Goal: Task Accomplishment & Management: Manage account settings

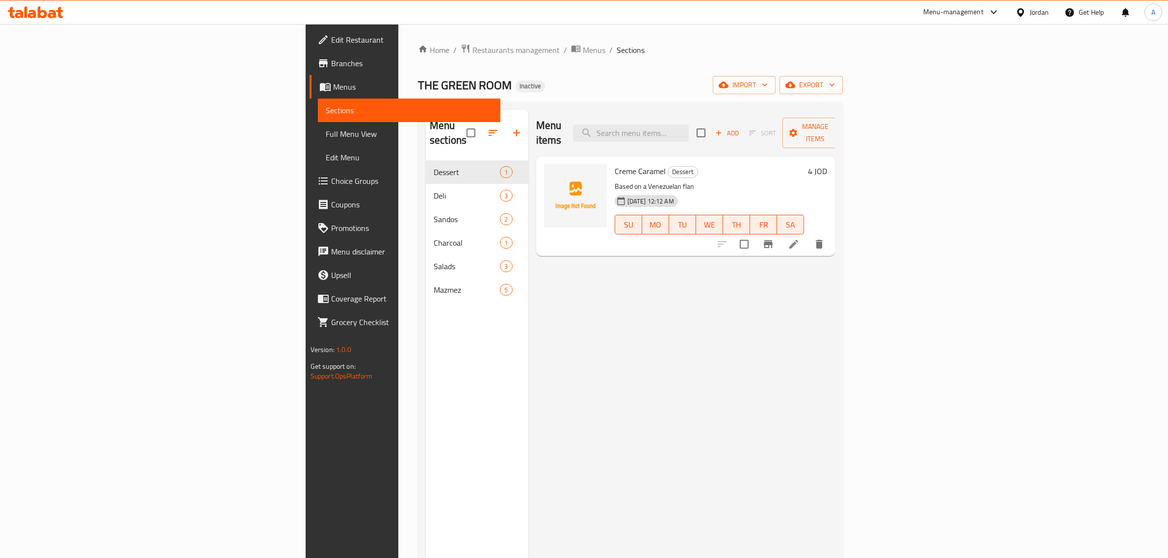
scroll to position [97, 0]
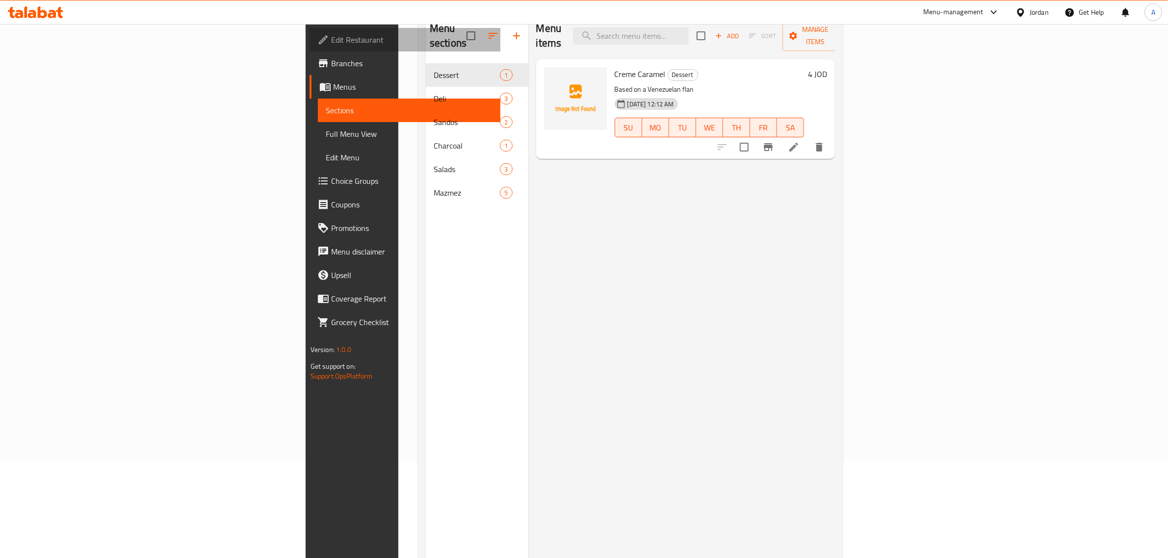
click at [331, 42] on span "Edit Restaurant" at bounding box center [412, 40] width 162 height 12
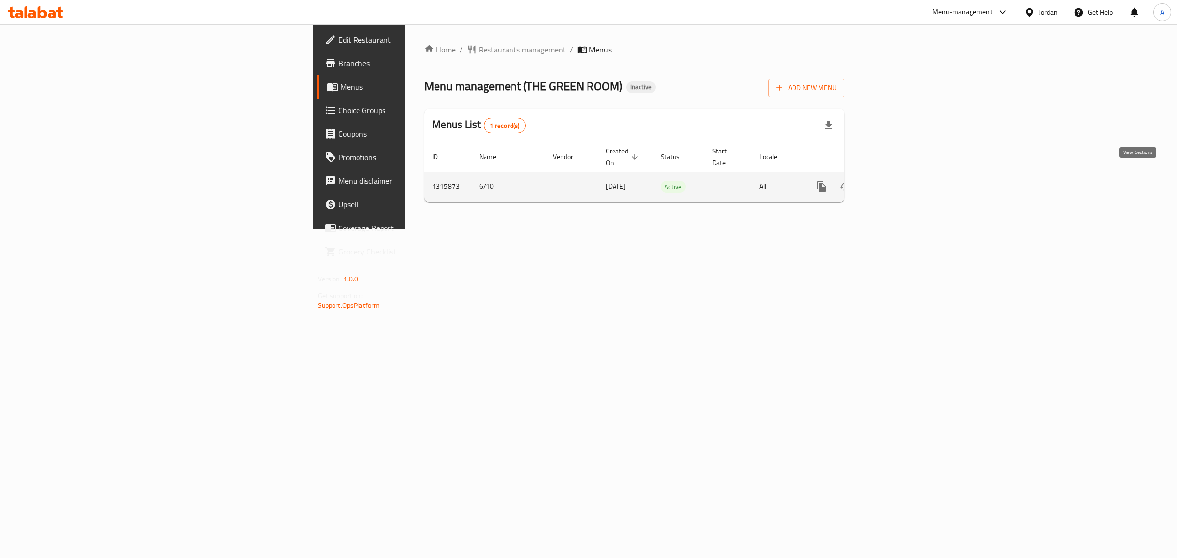
click at [904, 175] on link "enhanced table" at bounding box center [892, 187] width 24 height 24
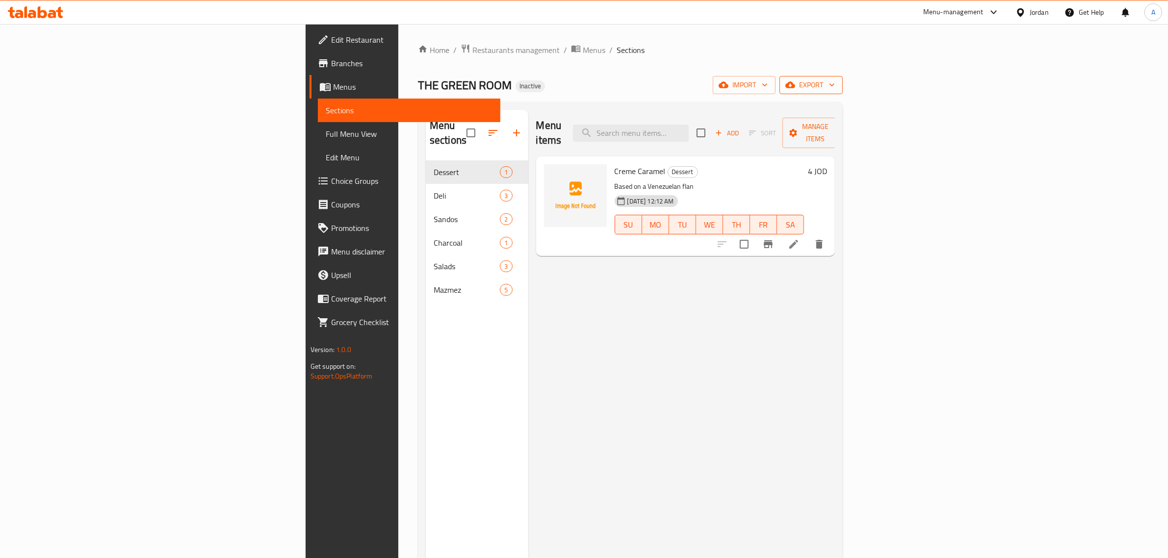
click at [835, 89] on span "export" at bounding box center [811, 85] width 48 height 12
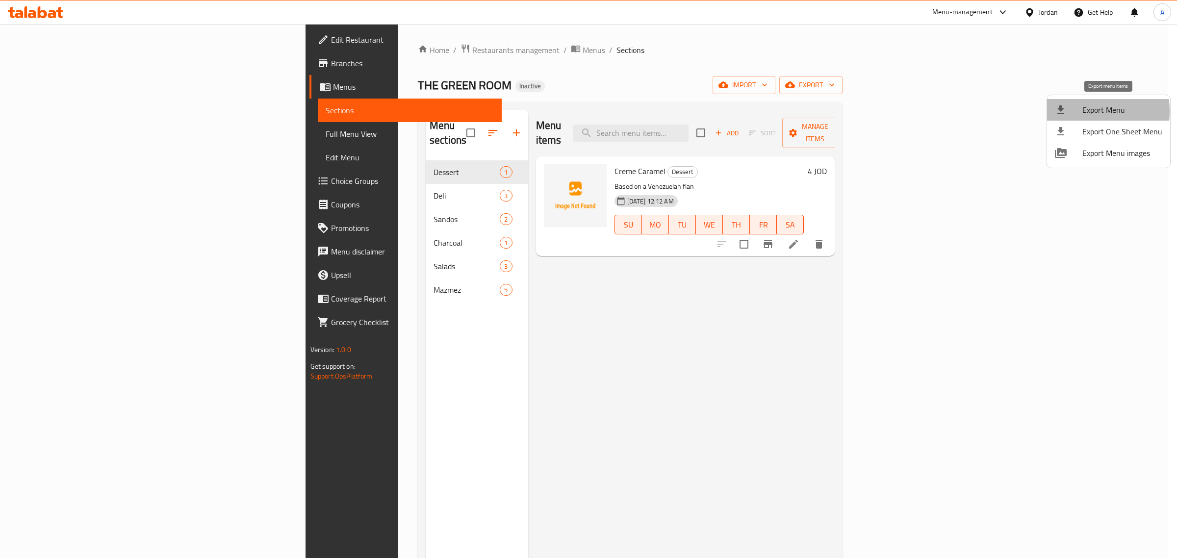
click at [1062, 111] on icon at bounding box center [1061, 110] width 12 height 12
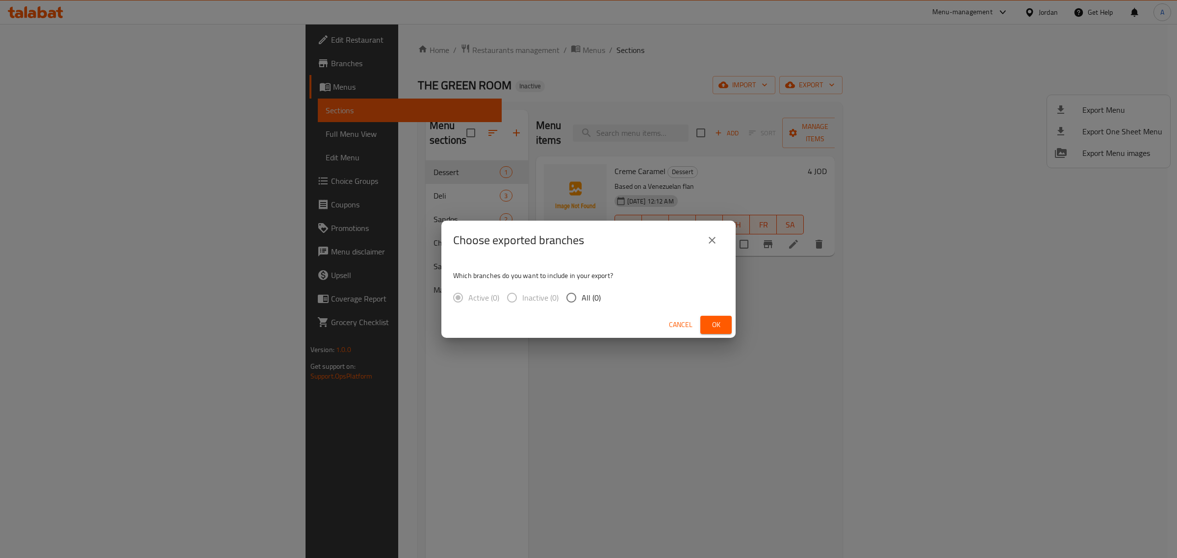
click at [592, 306] on label "All (0)" at bounding box center [581, 297] width 40 height 21
click at [582, 306] on input "All (0)" at bounding box center [571, 297] width 21 height 21
radio input "true"
click at [713, 327] on span "Ok" at bounding box center [716, 325] width 16 height 12
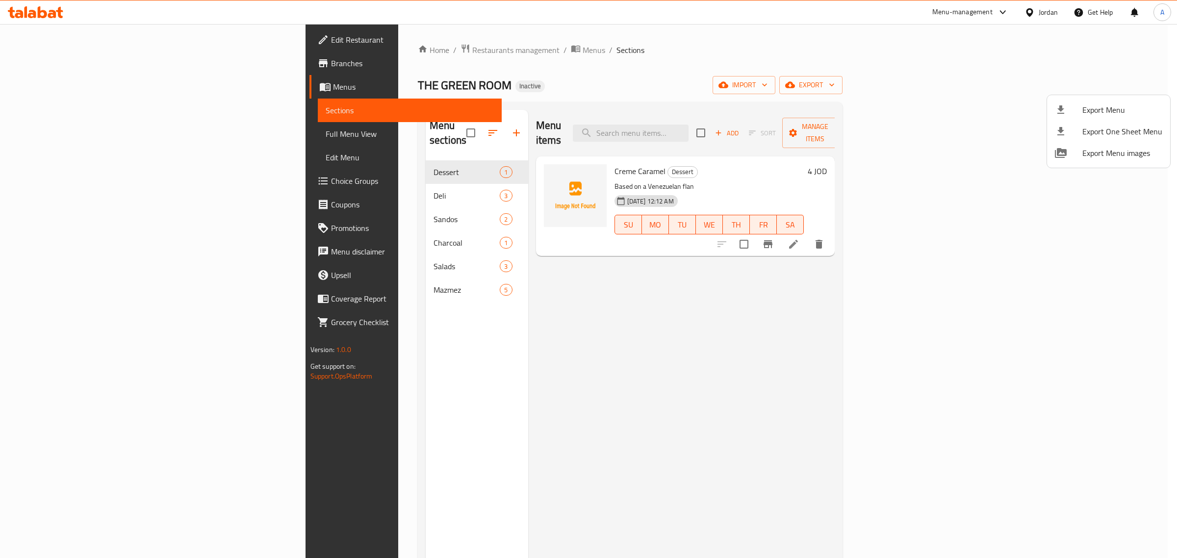
drag, startPoint x: 341, startPoint y: 165, endPoint x: 322, endPoint y: 173, distance: 20.0
click at [341, 165] on div at bounding box center [588, 279] width 1177 height 558
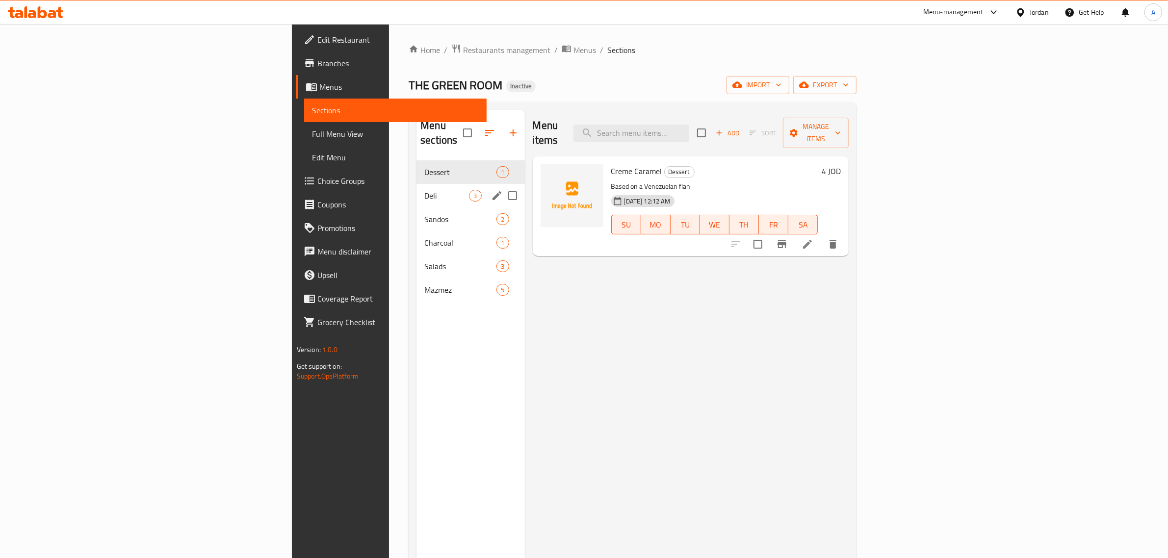
click at [416, 184] on div "Deli 3" at bounding box center [470, 196] width 108 height 24
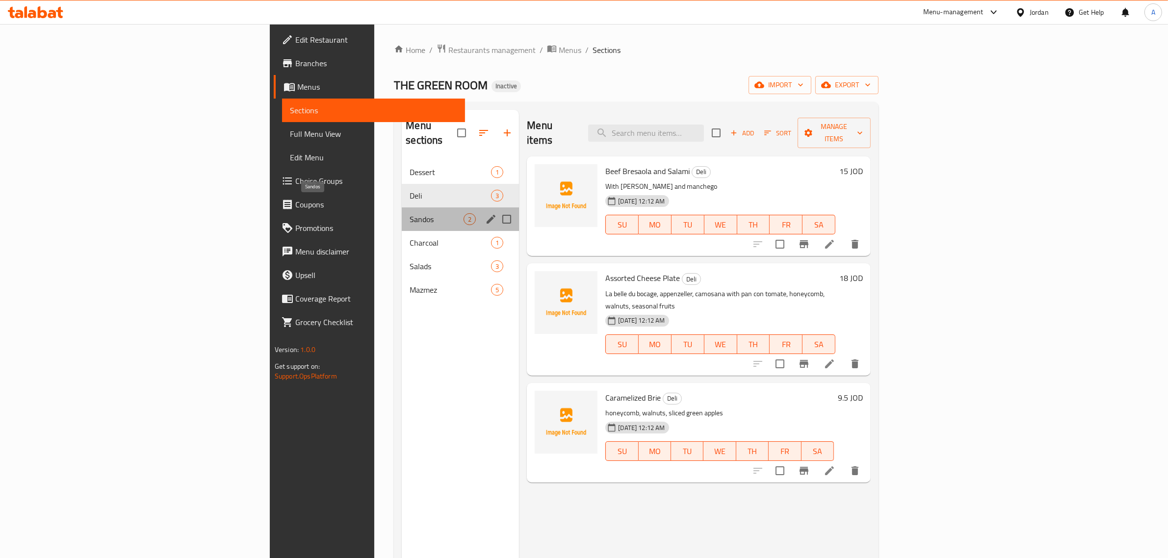
click at [409, 213] on span "Sandos" at bounding box center [436, 219] width 54 height 12
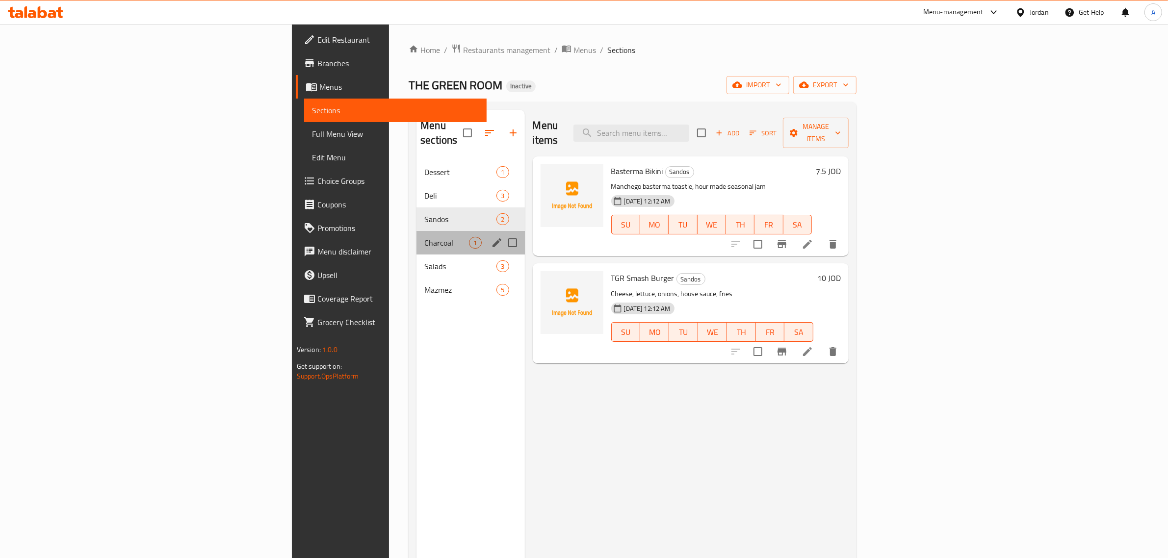
click at [416, 231] on div "Charcoal 1" at bounding box center [470, 243] width 108 height 24
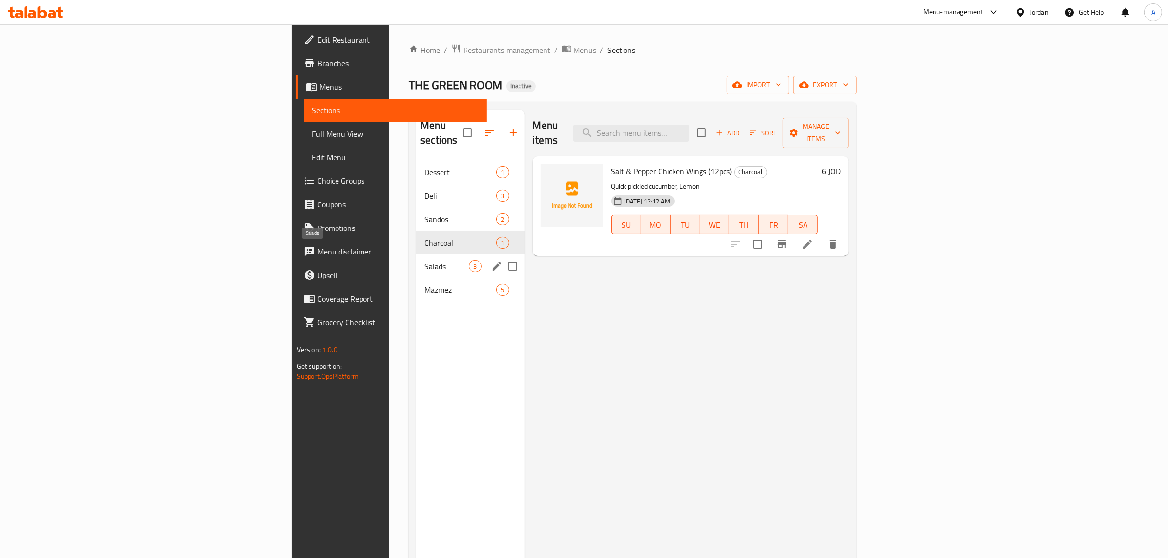
click at [424, 260] on span "Salads" at bounding box center [446, 266] width 45 height 12
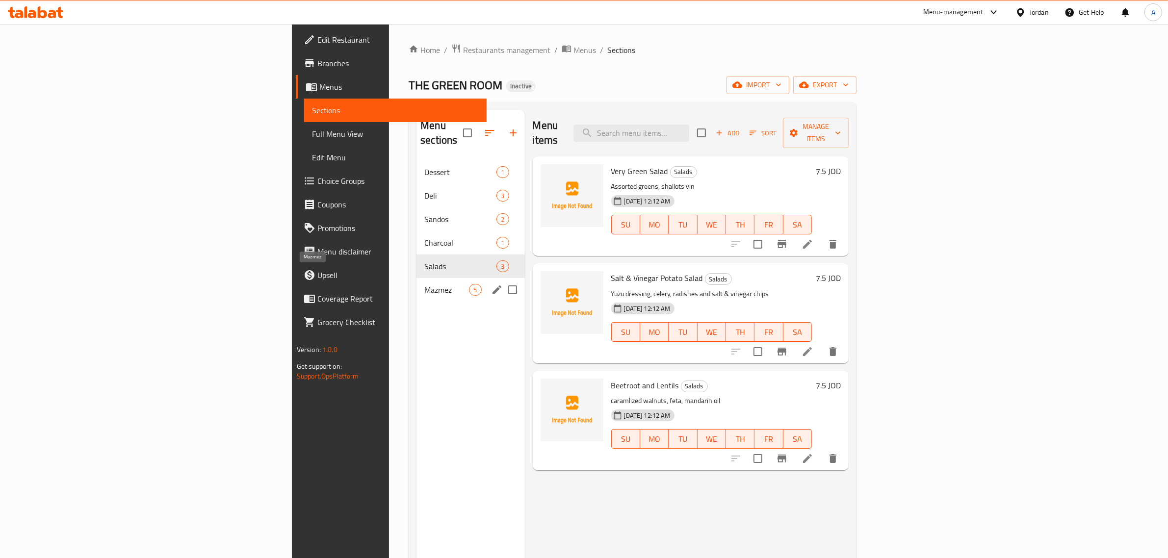
click at [424, 284] on span "Mazmez" at bounding box center [446, 290] width 45 height 12
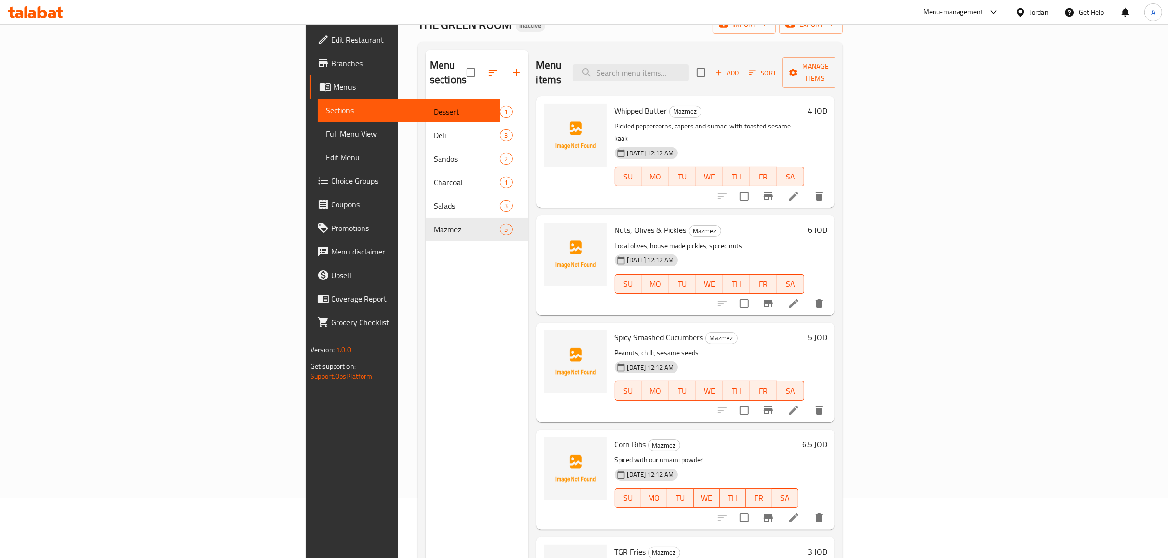
scroll to position [138, 0]
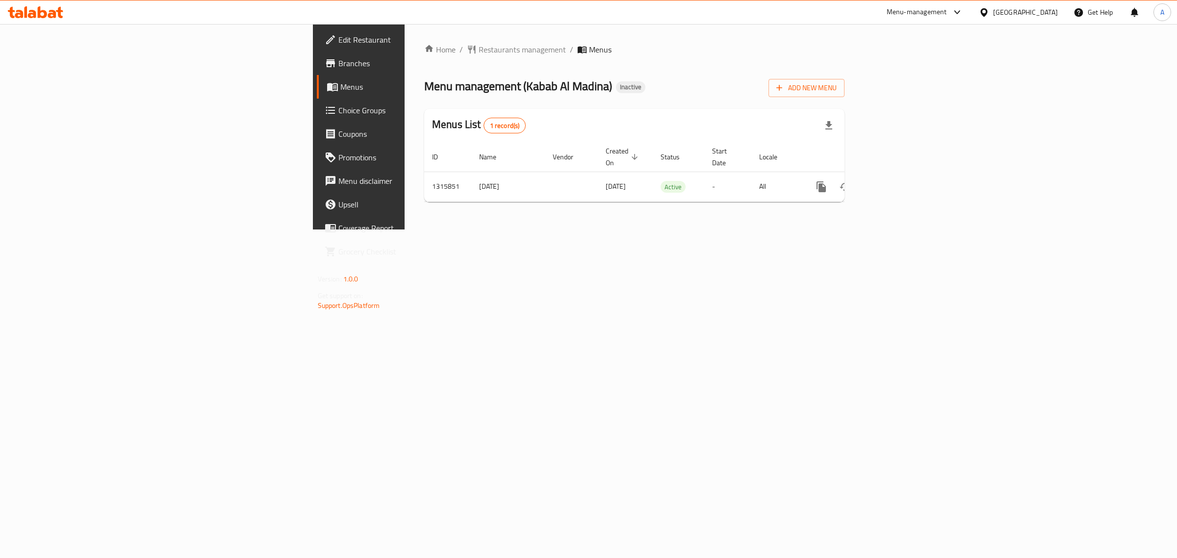
click at [904, 175] on link "enhanced table" at bounding box center [892, 187] width 24 height 24
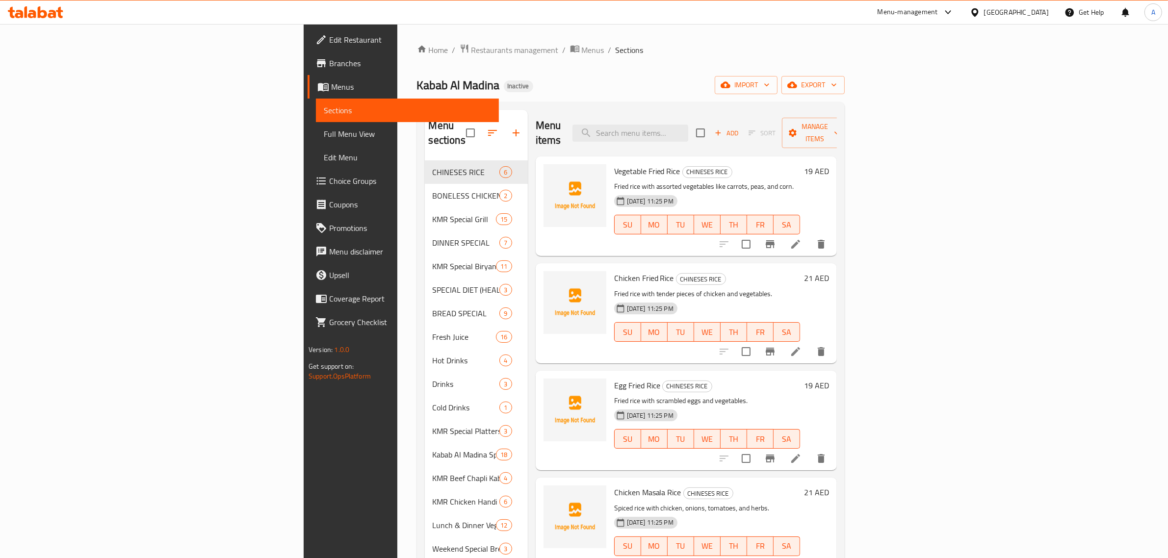
click at [324, 136] on span "Full Menu View" at bounding box center [407, 134] width 167 height 12
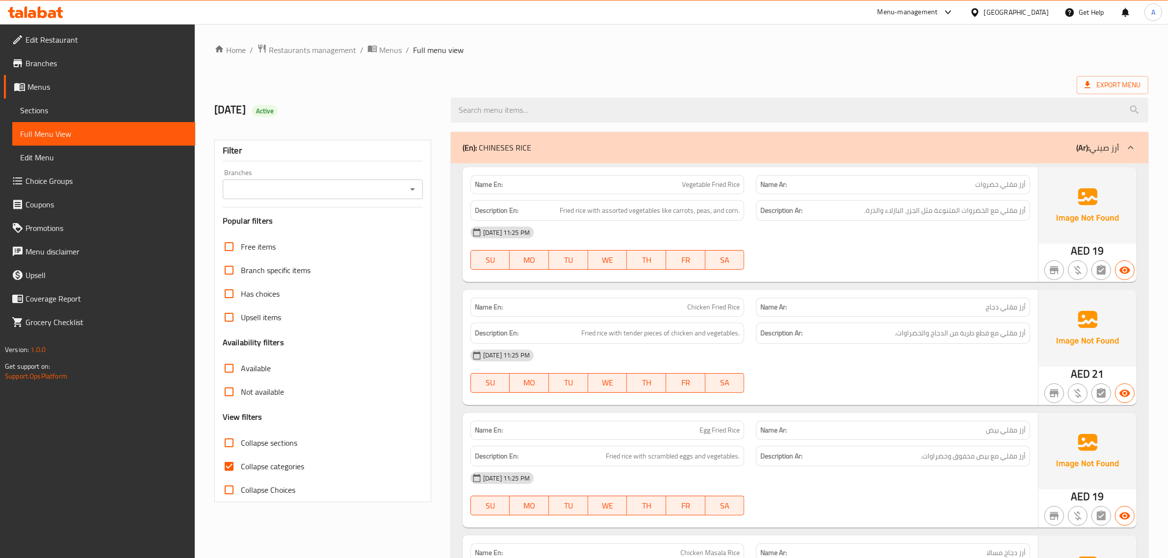
click at [246, 439] on span "Collapse sections" at bounding box center [269, 443] width 56 height 12
click at [241, 439] on input "Collapse sections" at bounding box center [229, 443] width 24 height 24
checkbox input "true"
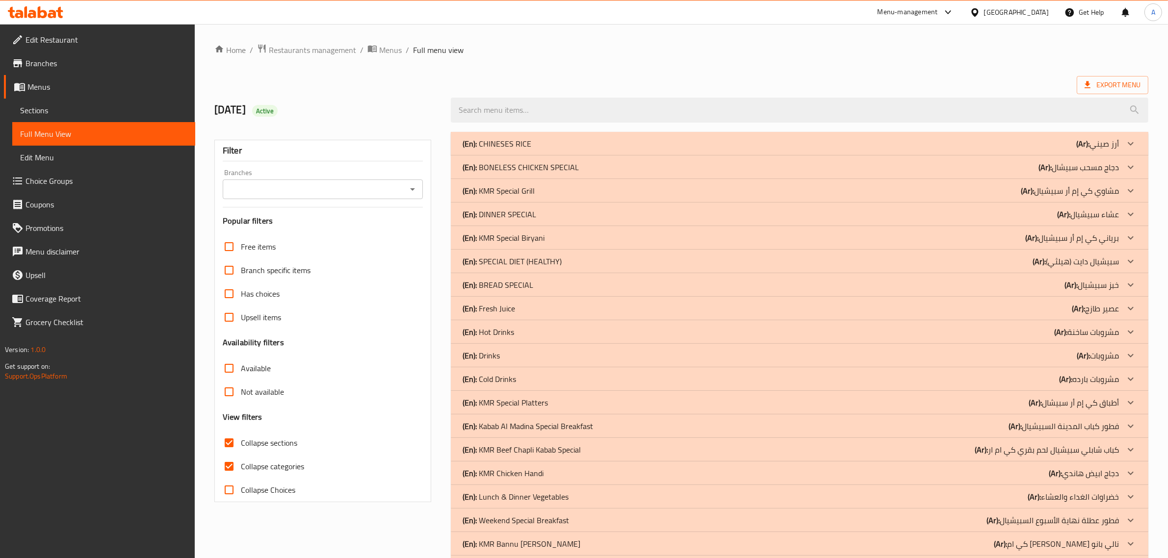
click at [255, 463] on span "Collapse categories" at bounding box center [272, 466] width 63 height 12
click at [241, 463] on input "Collapse categories" at bounding box center [229, 467] width 24 height 24
checkbox input "false"
click at [253, 451] on label "Collapse sections" at bounding box center [257, 443] width 80 height 24
click at [241, 451] on input "Collapse sections" at bounding box center [229, 443] width 24 height 24
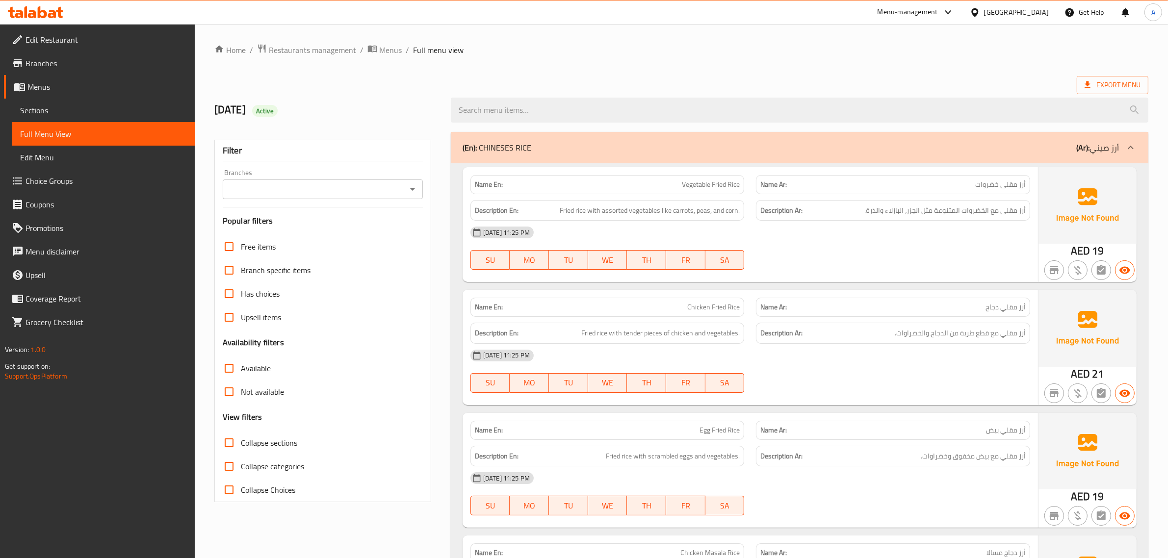
click at [278, 114] on span "Active" at bounding box center [264, 110] width 25 height 9
copy div "Active"
click at [266, 434] on label "Collapse sections" at bounding box center [257, 443] width 80 height 24
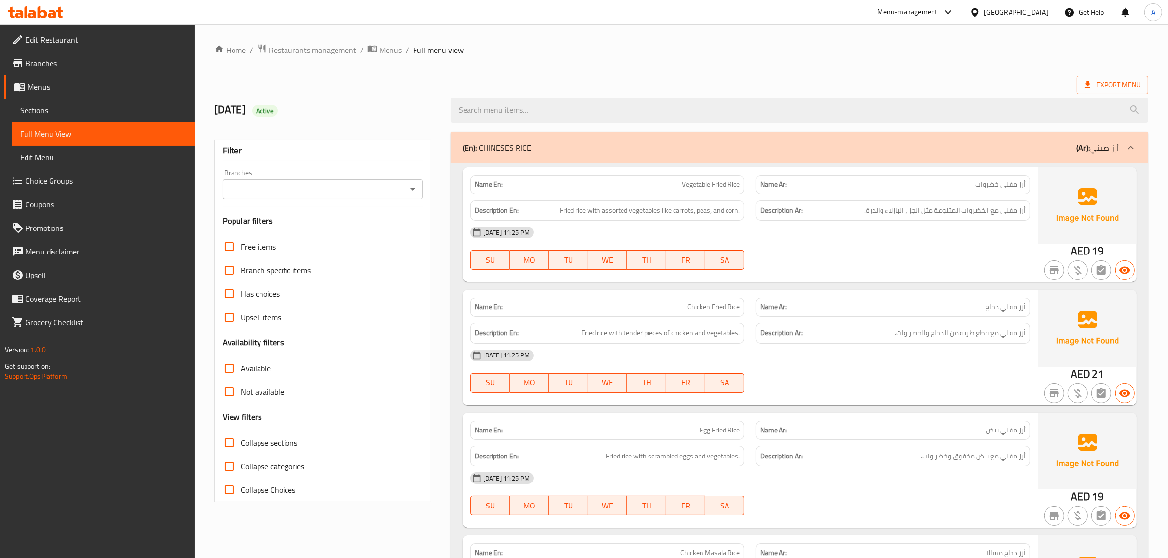
click at [241, 434] on input "Collapse sections" at bounding box center [229, 443] width 24 height 24
checkbox input "true"
